Goal: Task Accomplishment & Management: Complete application form

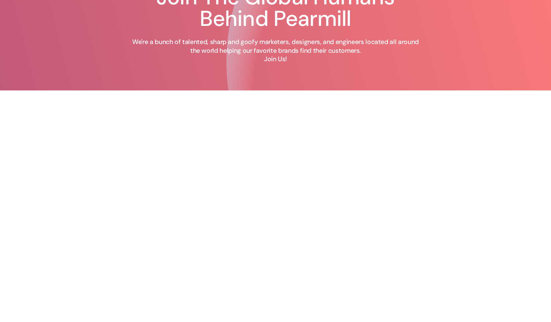
scroll to position [47, 0]
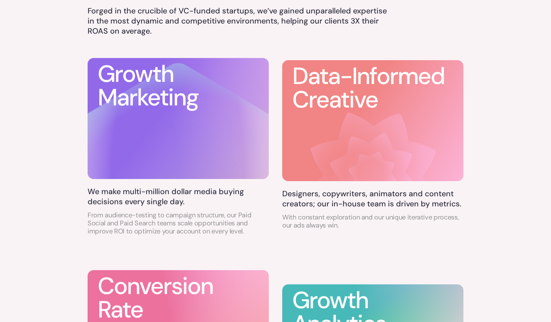
scroll to position [426, 0]
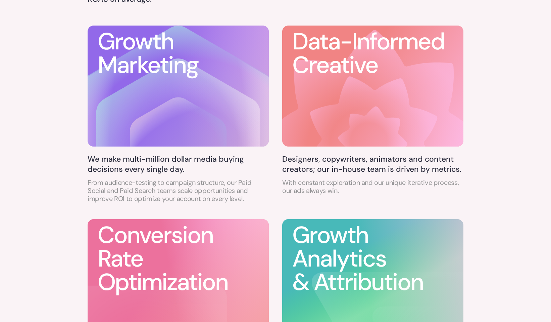
click at [209, 165] on h5 "We make multi-million dollar media buying decisions every single day." at bounding box center [178, 164] width 181 height 20
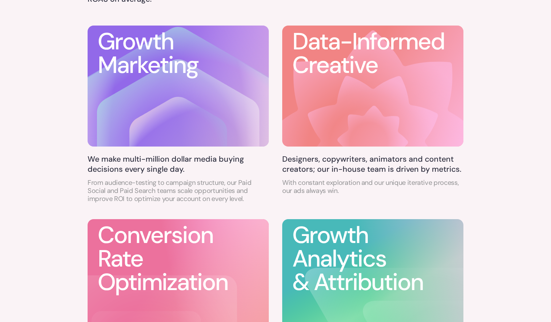
click at [209, 165] on h5 "We make multi-million dollar media buying decisions every single day." at bounding box center [178, 164] width 181 height 20
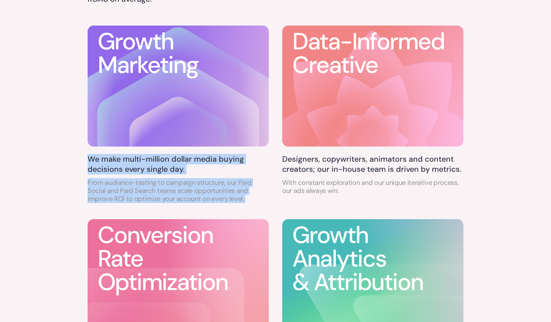
drag, startPoint x: 209, startPoint y: 165, endPoint x: 209, endPoint y: 190, distance: 25.5
click at [209, 190] on div "We make multi-million dollar media buying decisions every single day. From audi…" at bounding box center [178, 178] width 181 height 48
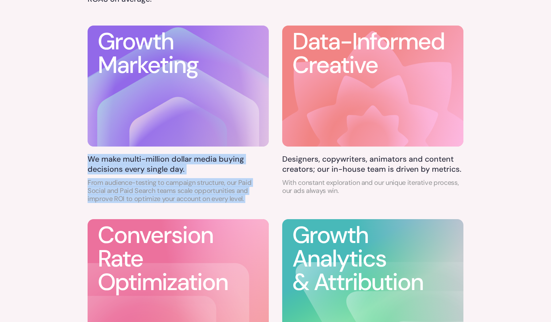
click at [209, 190] on p "From audience-testing to campaign structure, our Paid Social and Paid Search te…" at bounding box center [178, 190] width 181 height 24
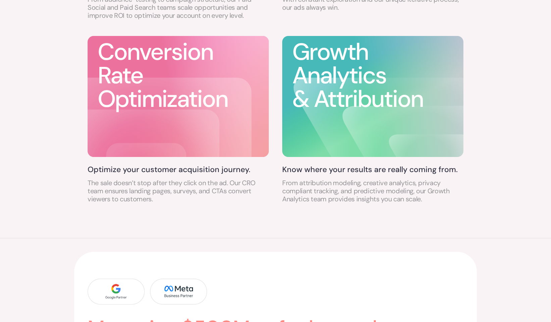
scroll to position [644, 0]
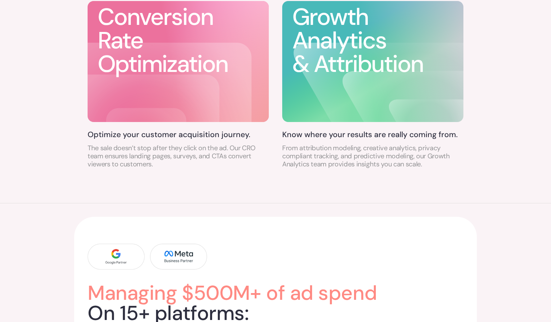
click at [202, 101] on icon at bounding box center [146, 147] width 146 height 146
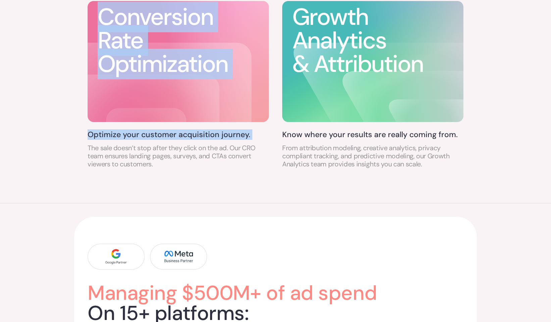
drag, startPoint x: 202, startPoint y: 101, endPoint x: 204, endPoint y: 13, distance: 88.0
click at [204, 13] on div "Conversion Rate Optimization" at bounding box center [178, 61] width 181 height 123
click at [204, 13] on h3 "Conversion Rate Optimization" at bounding box center [163, 40] width 130 height 71
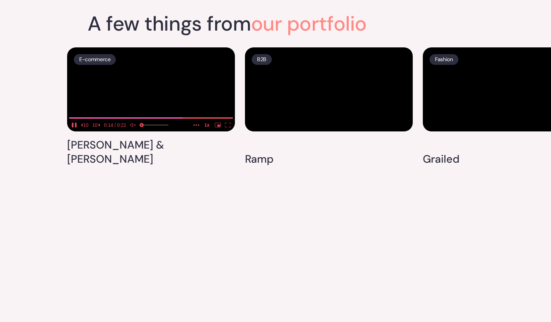
scroll to position [1739, 0]
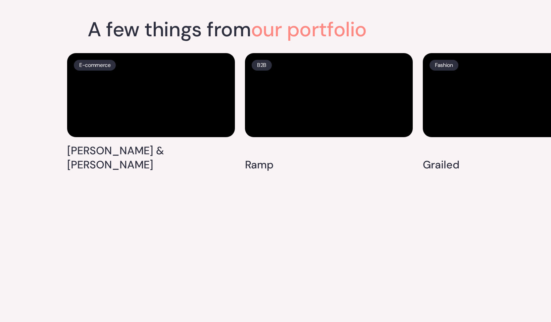
click at [284, 176] on div "B2B Ramp" at bounding box center [329, 114] width 168 height 123
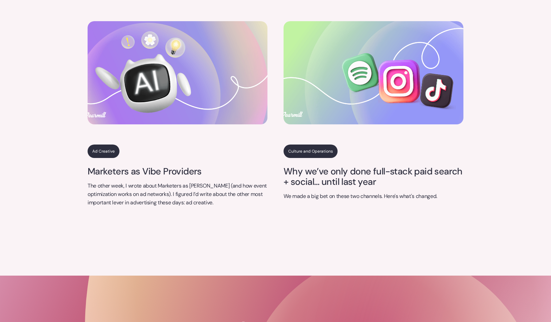
scroll to position [2806, 0]
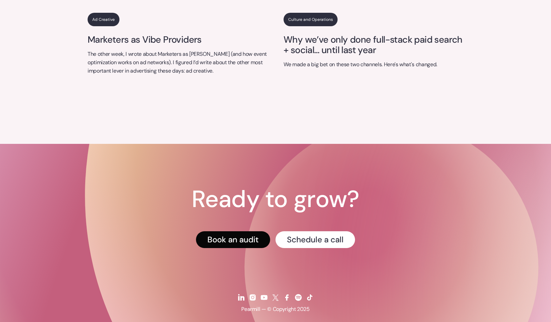
click at [249, 231] on link "Book an audit" at bounding box center [233, 239] width 74 height 17
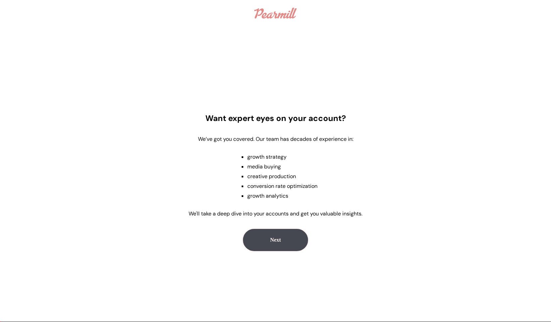
click at [279, 11] on img at bounding box center [276, 13] width 42 height 11
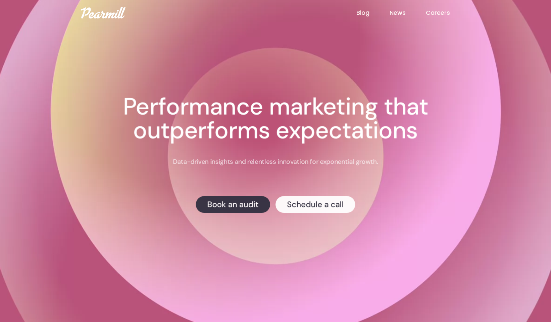
click at [453, 16] on link "Careers" at bounding box center [448, 12] width 44 height 9
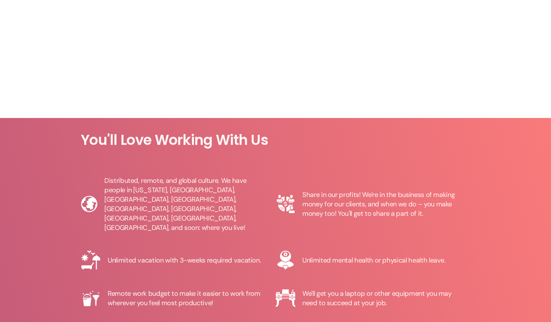
scroll to position [779, 0]
